Goal: Task Accomplishment & Management: Manage account settings

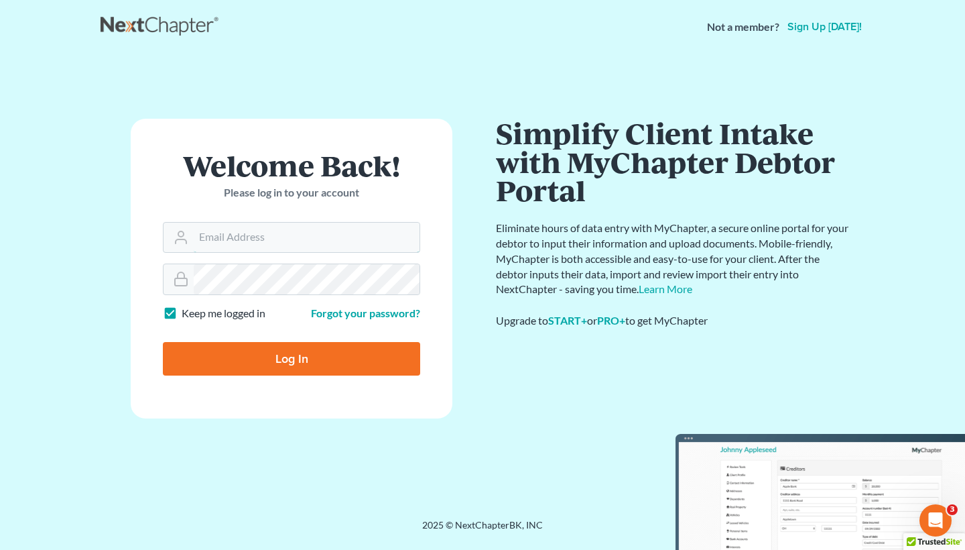
type input "[EMAIL_ADDRESS][DOMAIN_NAME]"
click at [292, 357] on input "Log In" at bounding box center [291, 359] width 257 height 34
type input "Thinking..."
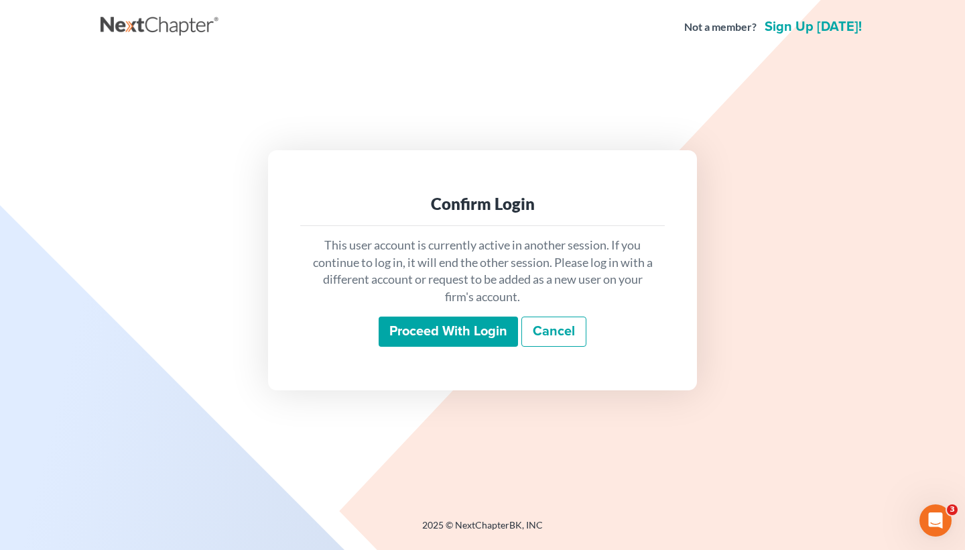
click at [473, 335] on input "Proceed with login" at bounding box center [448, 331] width 139 height 31
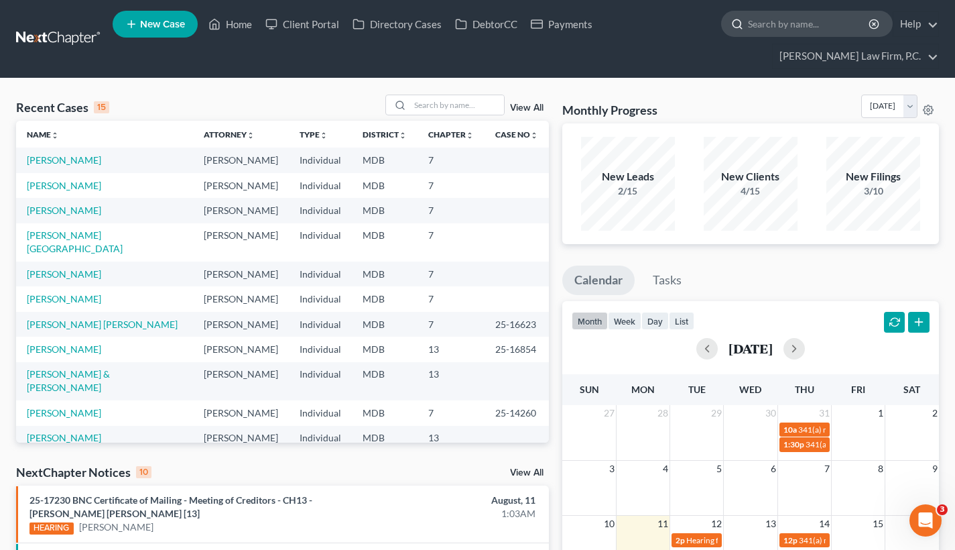
click at [790, 19] on input "search" at bounding box center [809, 23] width 123 height 25
paste input "[PERSON_NAME]"
type input "[PERSON_NAME]"
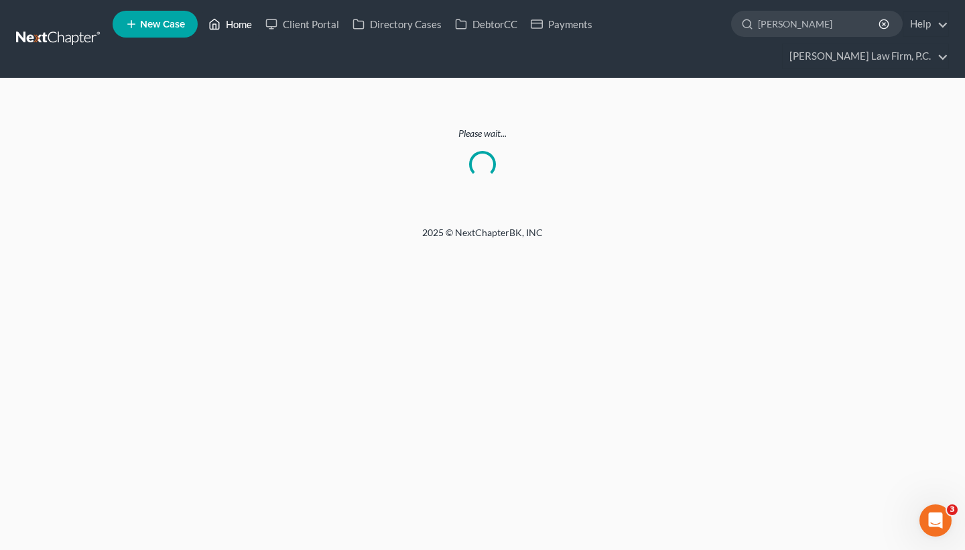
click at [241, 27] on link "Home" at bounding box center [230, 24] width 57 height 24
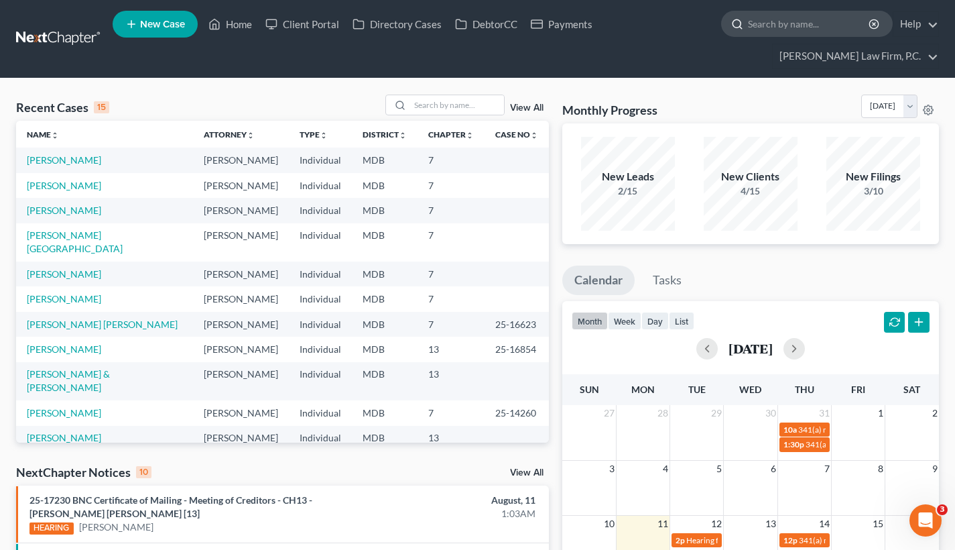
click at [825, 23] on input "search" at bounding box center [809, 23] width 123 height 25
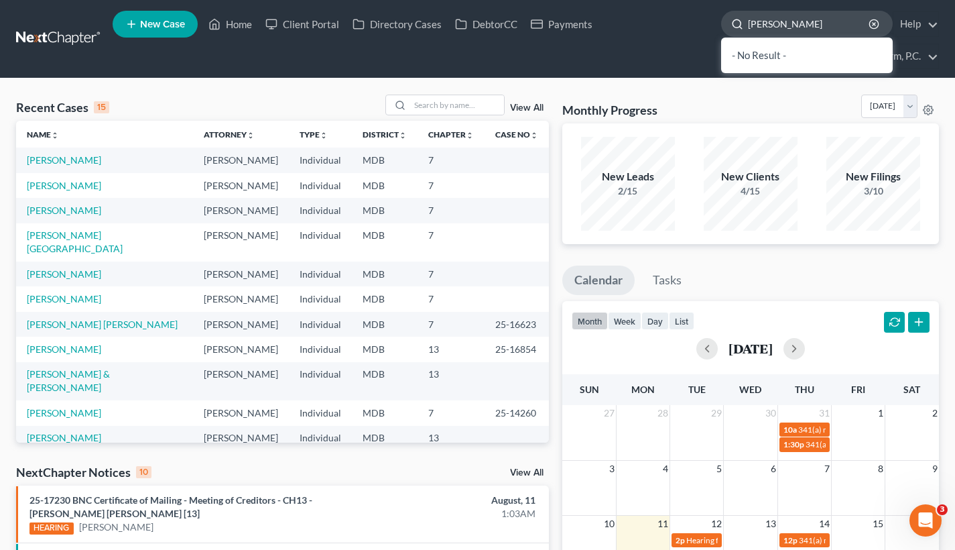
type input "garlitz"
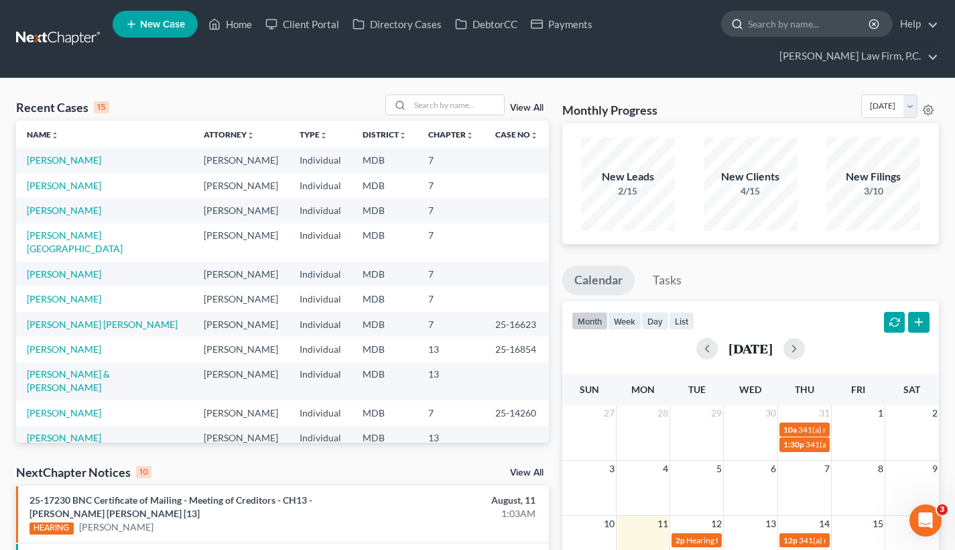
click at [778, 23] on input "search" at bounding box center [809, 23] width 123 height 25
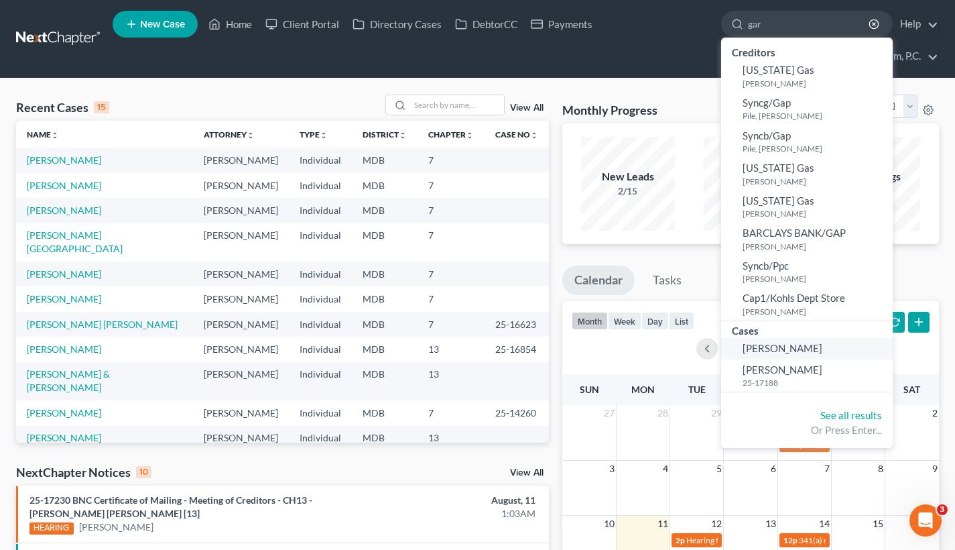
type input "gar"
click at [782, 343] on span "[PERSON_NAME]" at bounding box center [783, 348] width 80 height 12
select select "9"
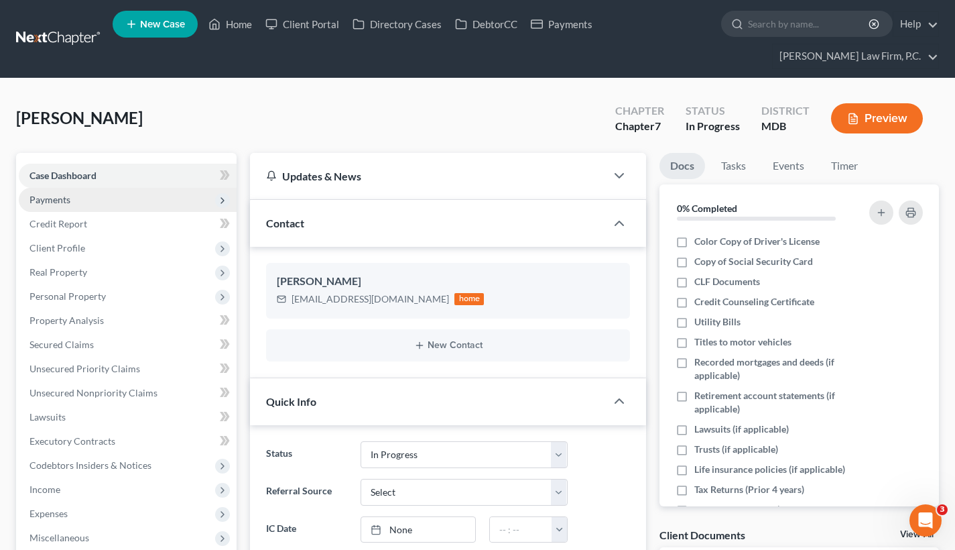
click at [118, 201] on span "Payments" at bounding box center [128, 200] width 218 height 24
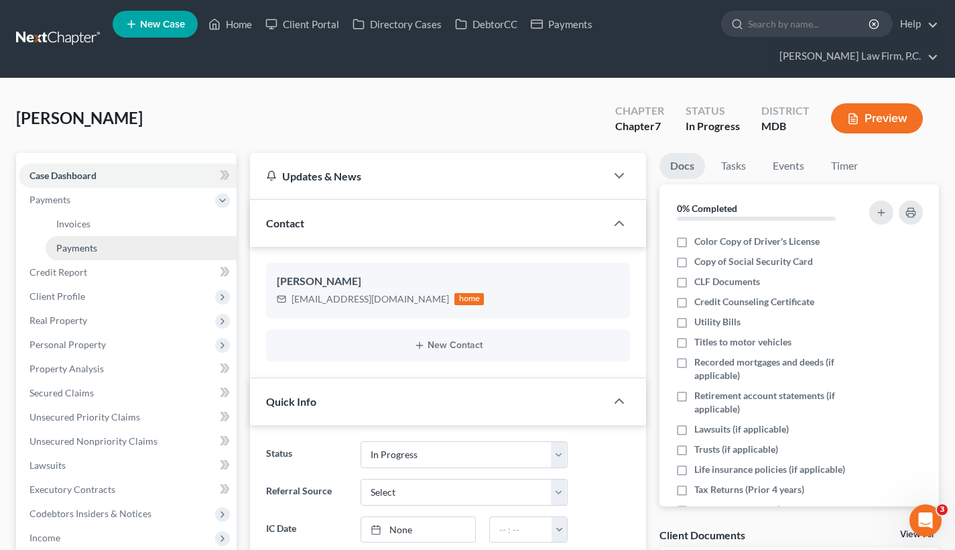
click at [105, 249] on link "Payments" at bounding box center [141, 248] width 191 height 24
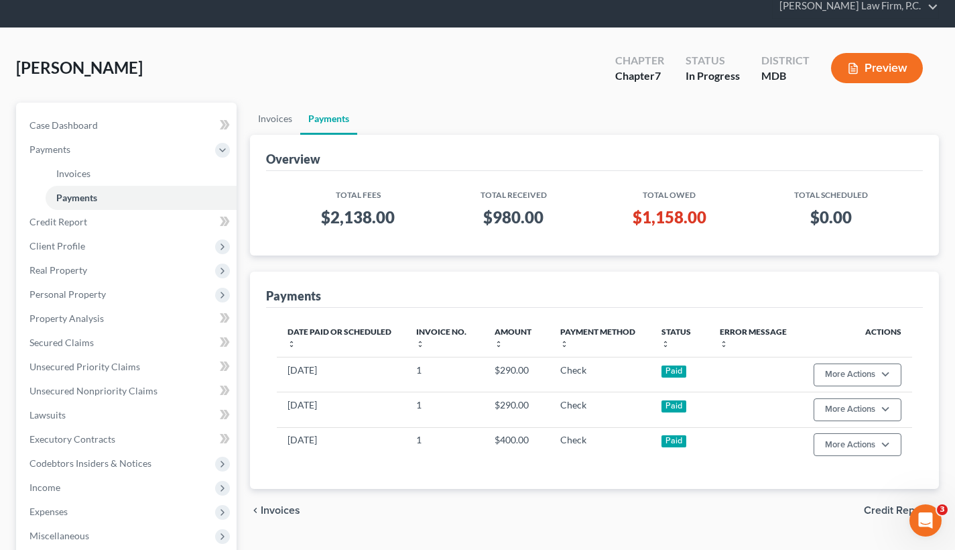
scroll to position [53, 0]
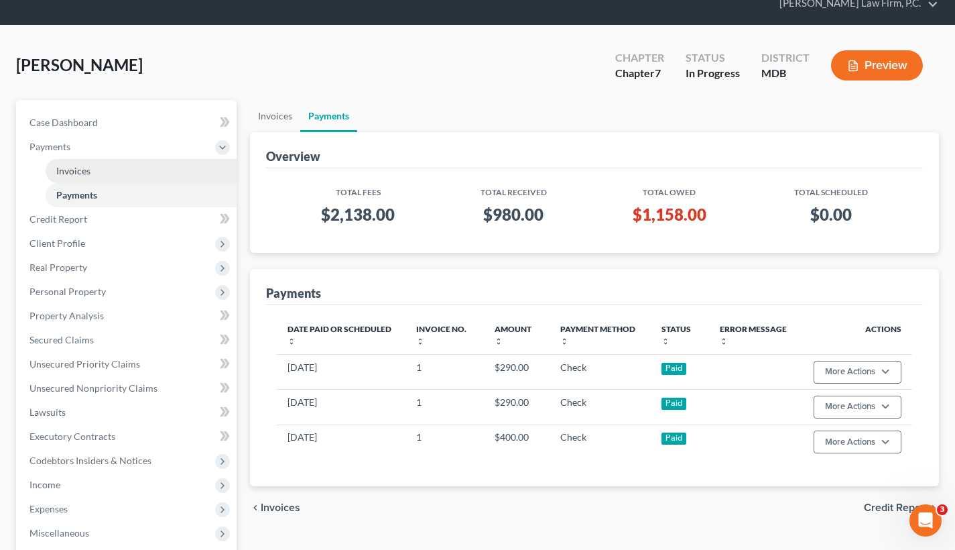
click at [76, 171] on span "Invoices" at bounding box center [73, 170] width 34 height 11
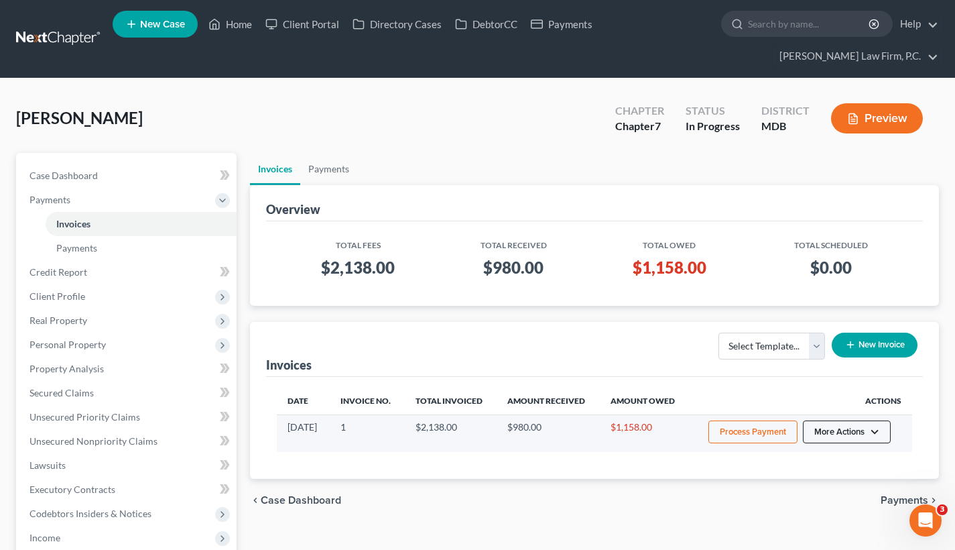
click at [849, 420] on button "More Actions" at bounding box center [847, 431] width 88 height 23
click at [839, 486] on link "Record Cash or Check Payment" at bounding box center [865, 482] width 157 height 23
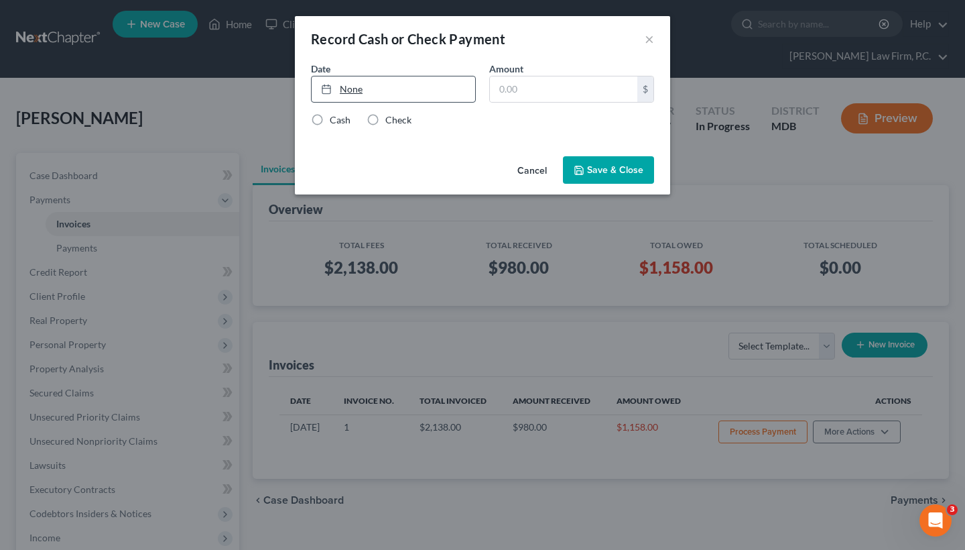
click at [374, 90] on link "None" at bounding box center [394, 88] width 164 height 25
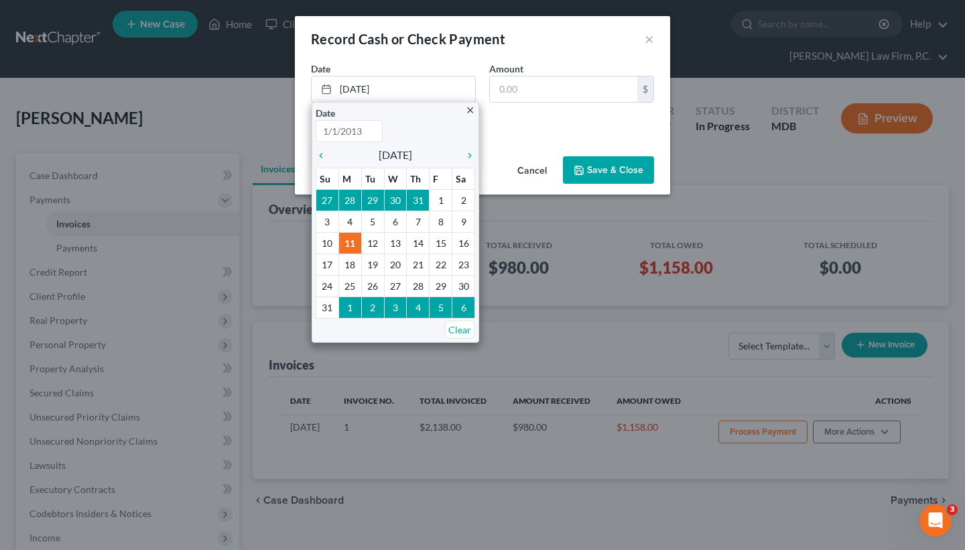
type input "[DATE]"
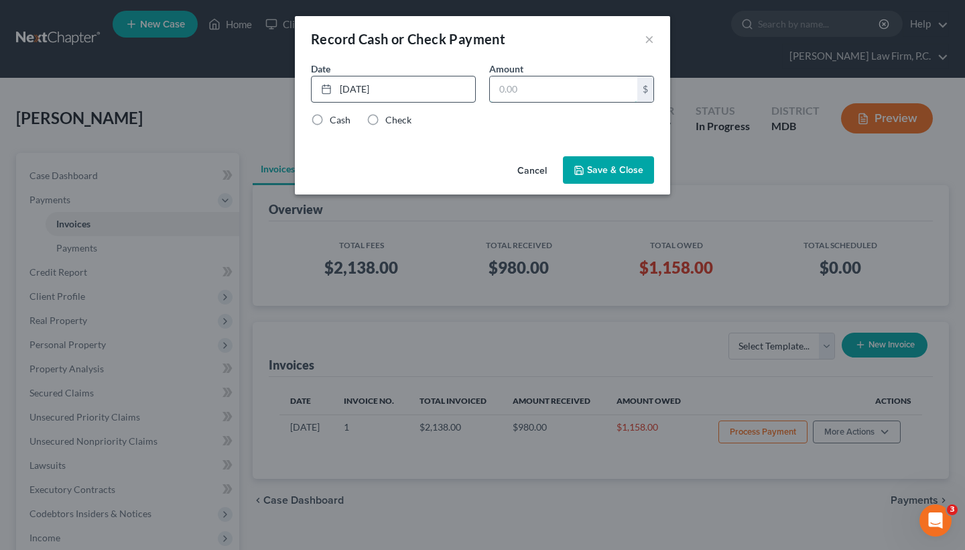
click at [541, 88] on input "text" at bounding box center [563, 88] width 147 height 25
type input "290"
click at [385, 117] on label "Check" at bounding box center [398, 119] width 26 height 13
click at [391, 117] on input "Check" at bounding box center [395, 117] width 9 height 9
radio input "true"
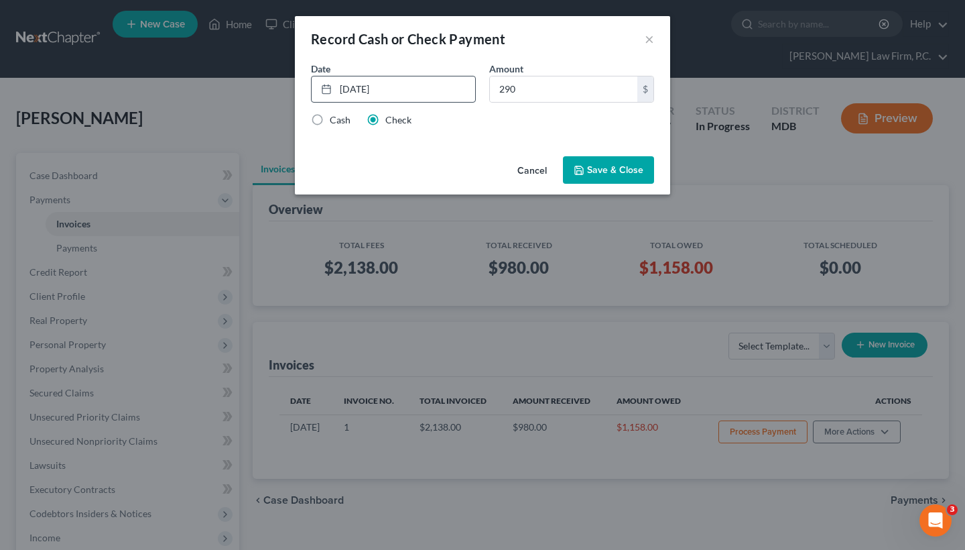
click at [594, 164] on button "Save & Close" at bounding box center [608, 170] width 91 height 28
